Goal: Transaction & Acquisition: Purchase product/service

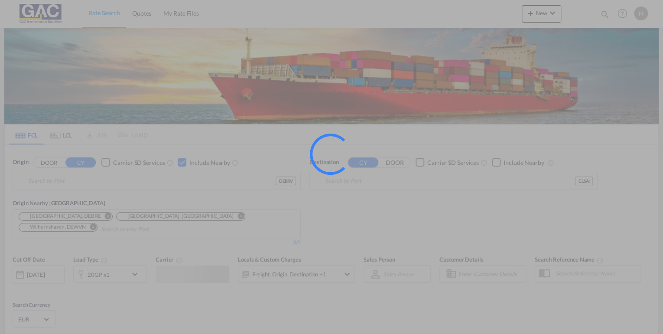
type input "[GEOGRAPHIC_DATA], DEBRV"
type input "San Antonio, CLSAI"
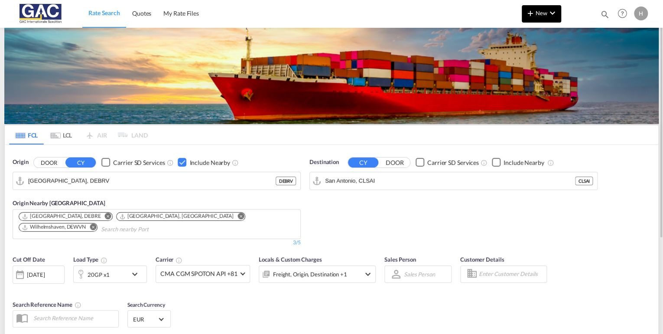
click at [542, 10] on span "New" at bounding box center [541, 13] width 33 height 7
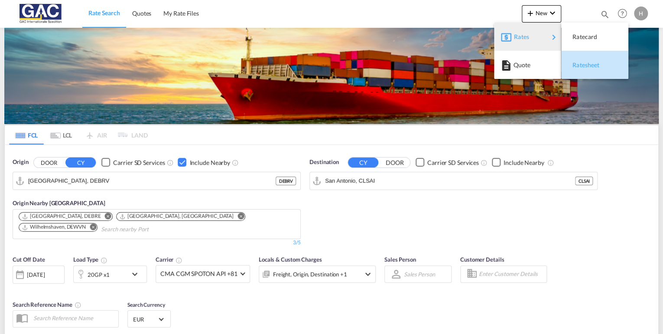
click at [582, 64] on span "Ratesheet" at bounding box center [578, 64] width 10 height 17
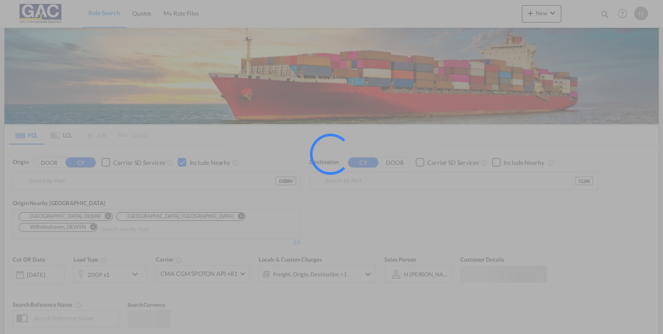
type input "[GEOGRAPHIC_DATA], DEBRV"
type input "San Antonio, CLSAI"
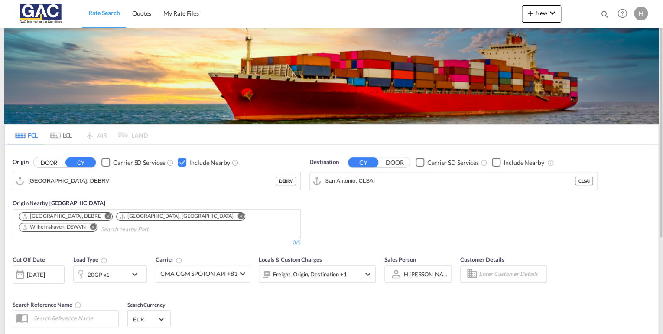
click at [123, 274] on div "20GP x1" at bounding box center [101, 273] width 54 height 17
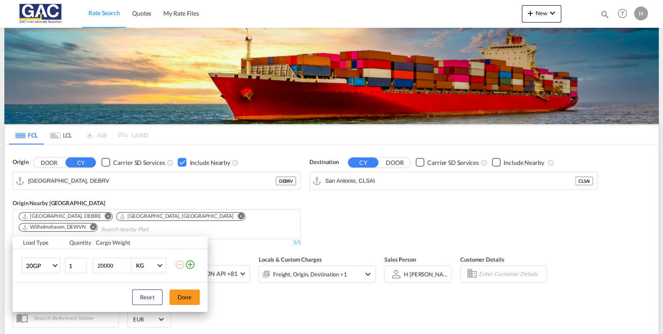
click at [55, 228] on div "Load Type Quantity Cargo Weight 20GP 20GP 40GP 40HC 45HC 20RE 40RE 40HR 20OT 40…" at bounding box center [331, 167] width 663 height 334
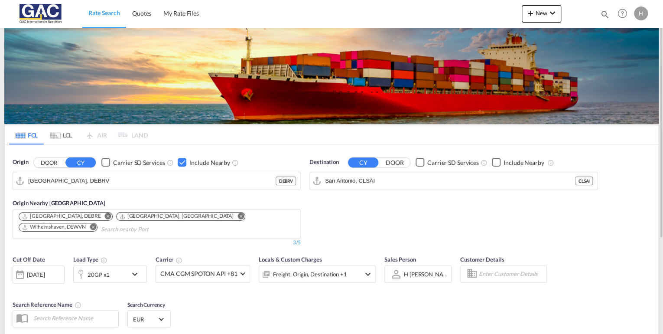
click at [101, 227] on input "Search nearby Port" at bounding box center [142, 229] width 82 height 14
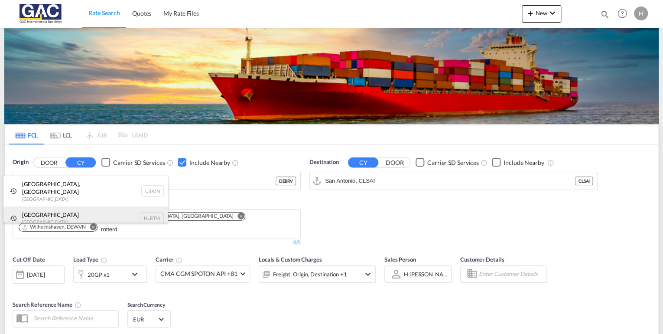
type input "rotterd"
click at [56, 210] on div "Rotterdam Netherlands NLRTM" at bounding box center [85, 217] width 165 height 23
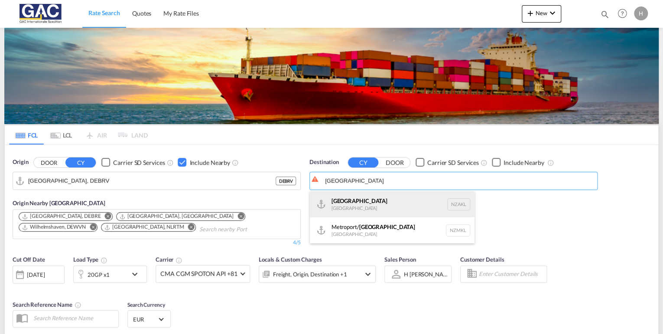
click at [346, 208] on div "Auckland New Zealand NZAKL" at bounding box center [392, 204] width 165 height 26
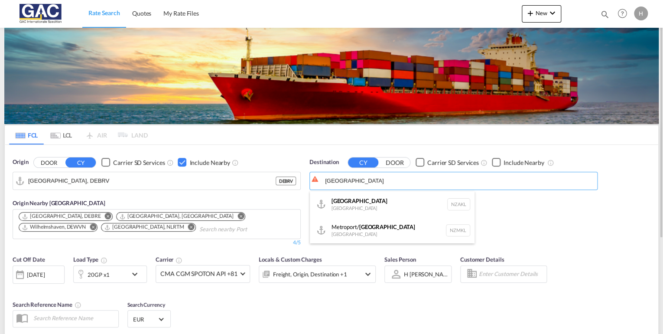
type input "Auckland, NZAKL"
click at [498, 161] on div "Checkbox No Ink" at bounding box center [496, 162] width 9 height 9
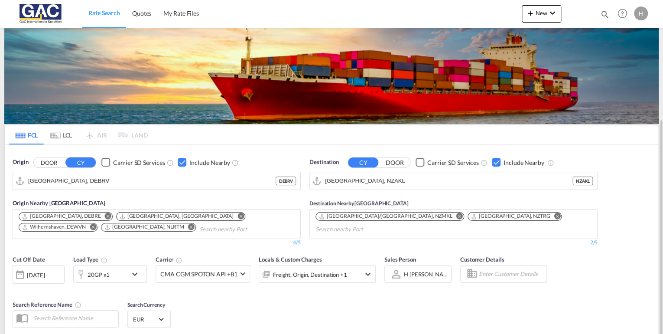
scroll to position [134, 0]
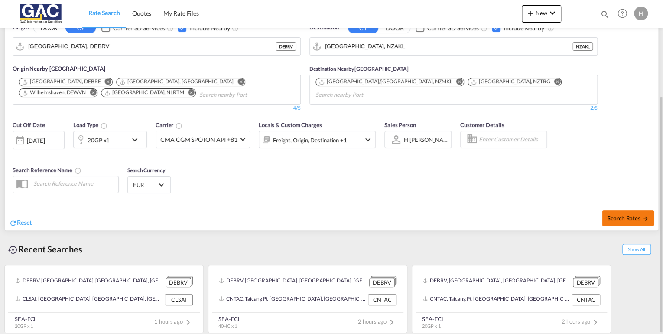
click at [623, 215] on span "Search Rates" at bounding box center [628, 218] width 42 height 7
type input "DEBRV to NZAKL / 15 Aug 2025"
